Goal: Task Accomplishment & Management: Complete application form

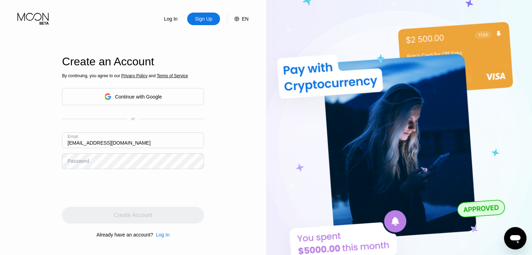
type input "YasukoNeuwirth87@outlook.com"
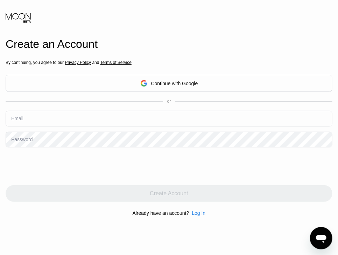
drag, startPoint x: 261, startPoint y: 80, endPoint x: 255, endPoint y: 84, distance: 7.0
click at [259, 81] on div "Continue with Google" at bounding box center [169, 83] width 326 height 17
click at [169, 118] on input "text" at bounding box center [169, 119] width 326 height 16
click at [85, 113] on input "asdsdasd" at bounding box center [169, 119] width 326 height 16
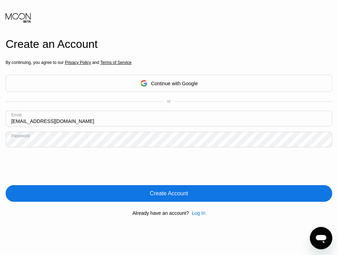
type input "[EMAIL_ADDRESS][DOMAIN_NAME]"
click at [165, 196] on div "Create Account" at bounding box center [169, 193] width 38 height 7
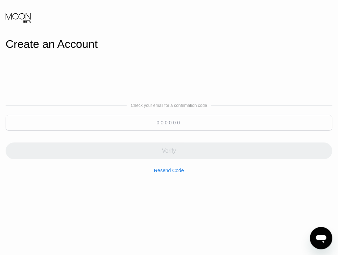
type input "123456"
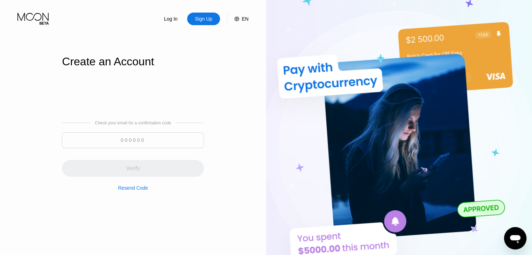
click at [336, 76] on img at bounding box center [399, 140] width 266 height 281
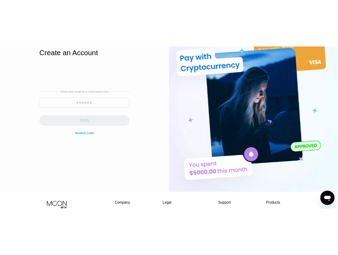
scroll to position [105, 0]
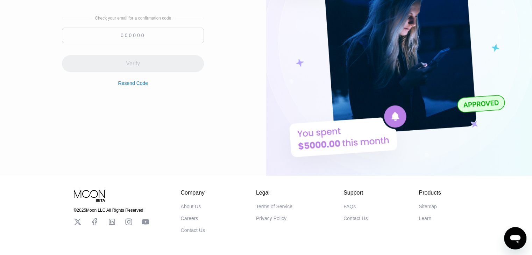
click at [146, 43] on input at bounding box center [133, 36] width 142 height 16
paste input
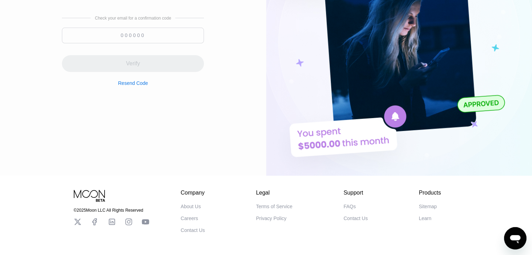
paste input
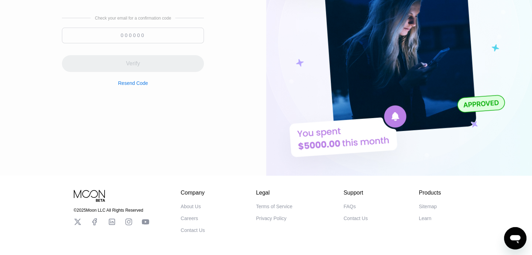
paste input
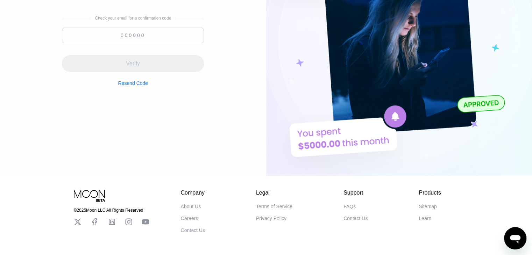
paste input
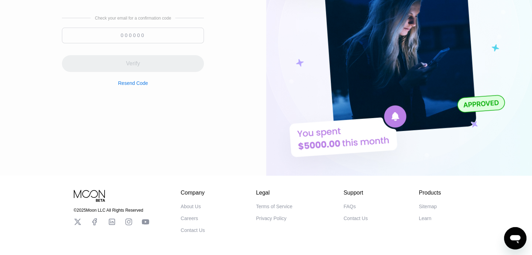
paste input
click at [347, 32] on img at bounding box center [399, 35] width 266 height 281
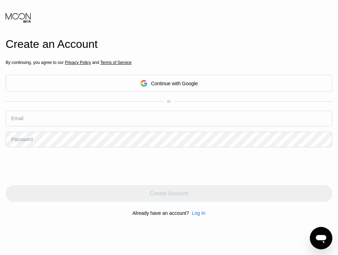
click at [159, 115] on input "text" at bounding box center [169, 119] width 326 height 16
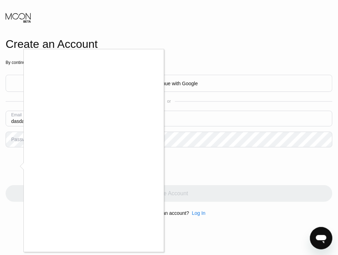
click at [183, 129] on div at bounding box center [169, 127] width 338 height 255
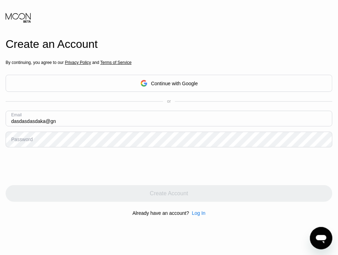
click at [177, 122] on body "Create an Account By continuing, you agree to our Privacy Policy and Terms of S…" at bounding box center [169, 127] width 338 height 255
click at [163, 112] on input "dasdasdasdaka@gn" at bounding box center [169, 119] width 326 height 16
click at [165, 117] on input "dasdasdasdaka@gn" at bounding box center [169, 119] width 326 height 16
type input "[EMAIL_ADDRESS][DOMAIN_NAME]"
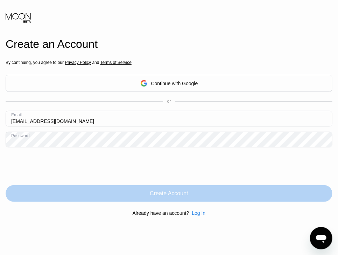
click at [214, 192] on div "Create Account" at bounding box center [169, 193] width 326 height 17
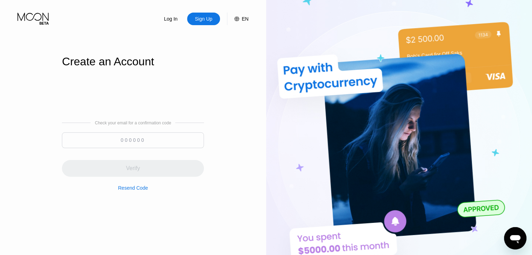
click at [146, 140] on input at bounding box center [133, 140] width 142 height 16
paste input
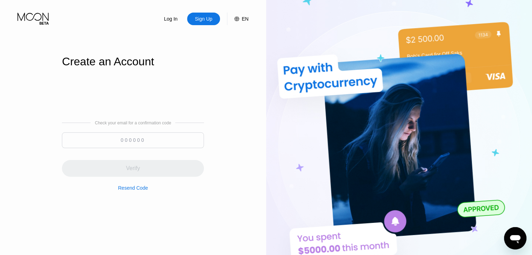
paste input
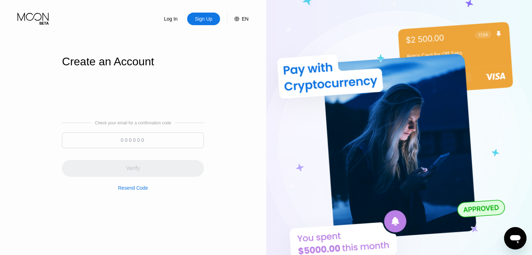
paste input
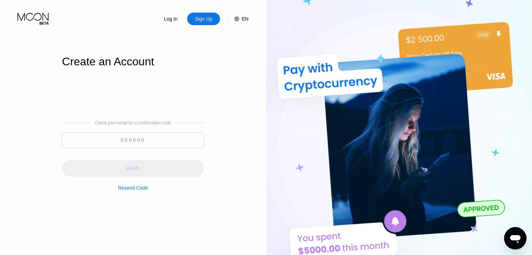
paste input
paste input "083502"
type input "083502"
paste input
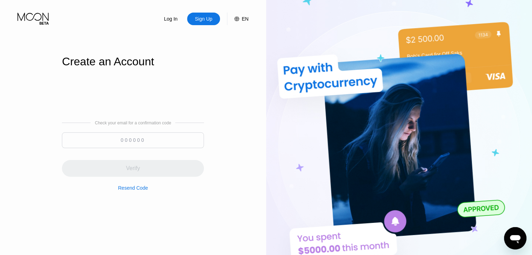
drag, startPoint x: 159, startPoint y: 139, endPoint x: 159, endPoint y: 132, distance: 6.3
click at [159, 138] on input at bounding box center [133, 140] width 142 height 16
paste input
